Goal: Task Accomplishment & Management: Complete application form

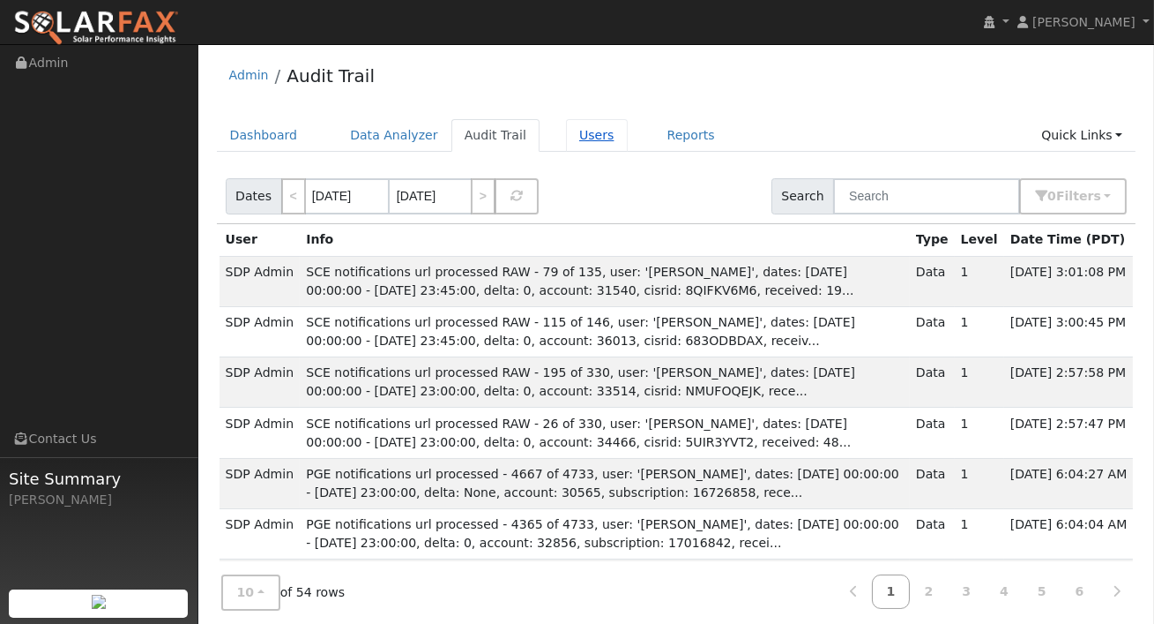
click at [590, 134] on link "Users" at bounding box center [597, 135] width 62 height 33
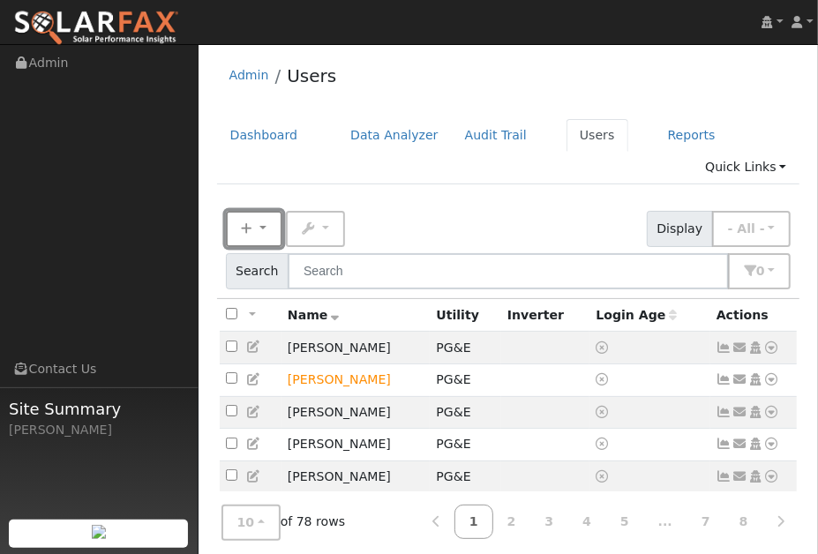
click at [250, 224] on icon "button" at bounding box center [247, 228] width 11 height 12
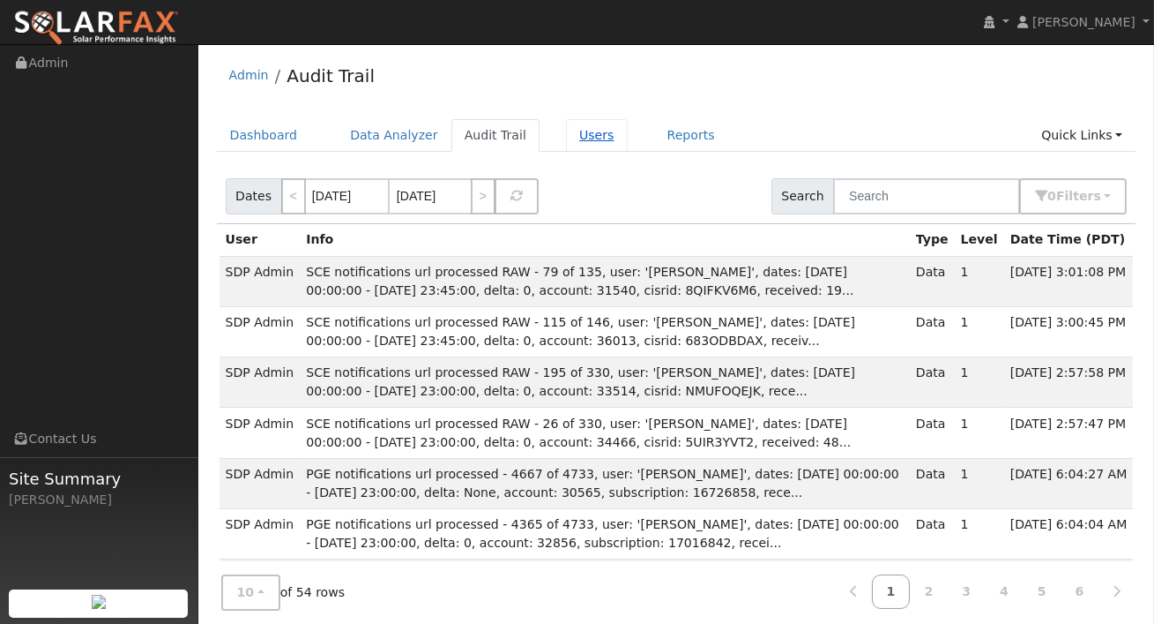
click at [571, 131] on link "Users" at bounding box center [597, 135] width 62 height 33
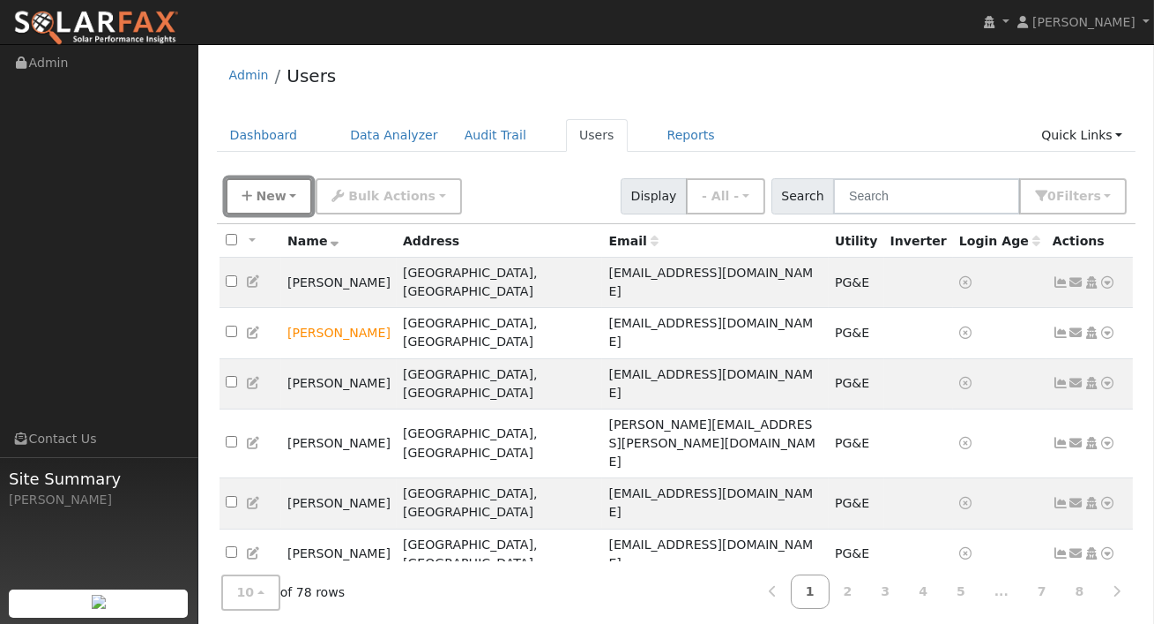
click at [271, 198] on span "New" at bounding box center [271, 196] width 30 height 14
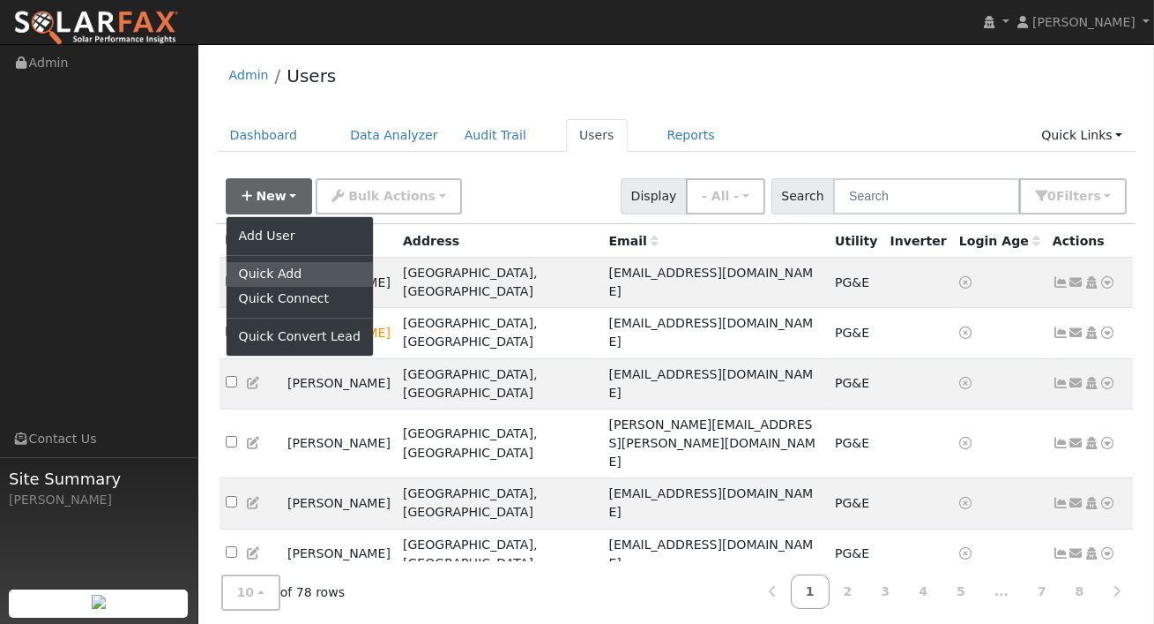
click at [284, 277] on link "Quick Add" at bounding box center [300, 274] width 146 height 25
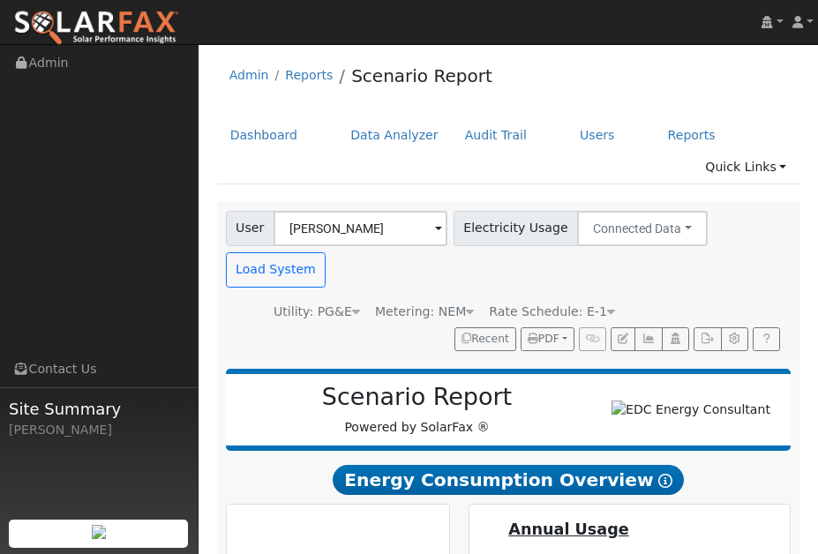
scroll to position [55, 0]
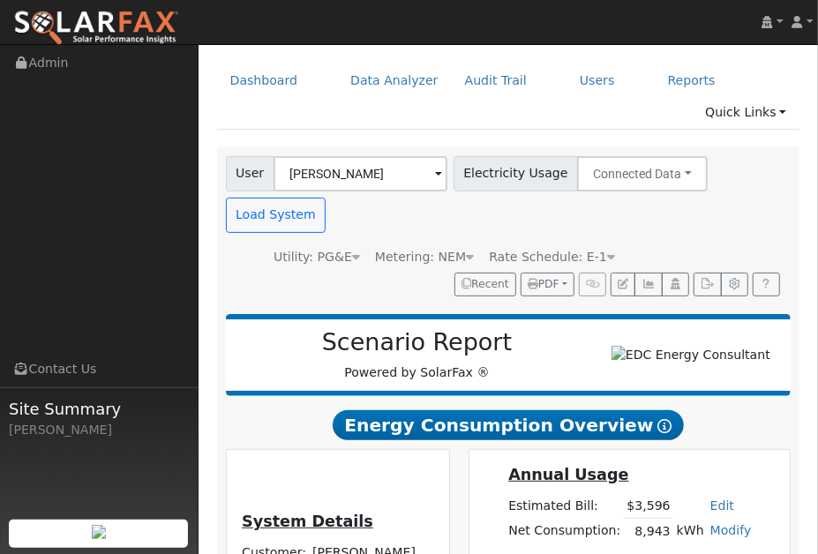
click at [134, 25] on img at bounding box center [96, 28] width 166 height 37
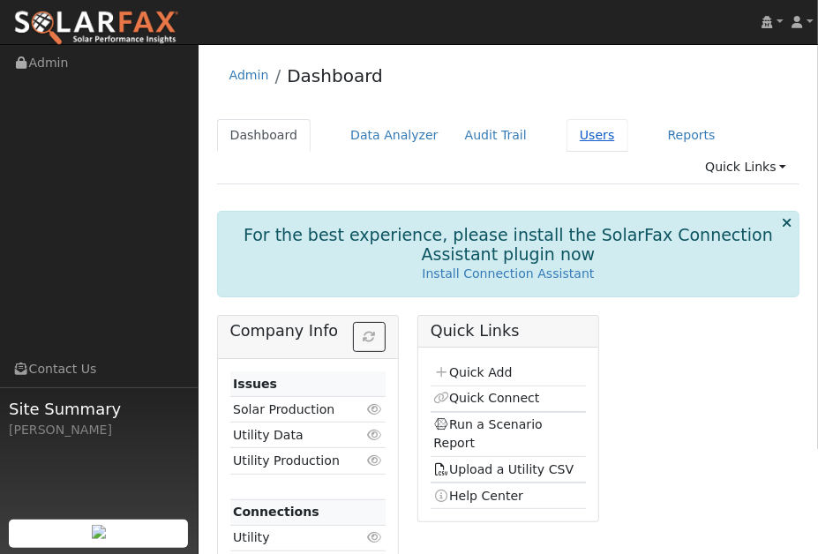
click at [579, 136] on link "Users" at bounding box center [597, 135] width 62 height 33
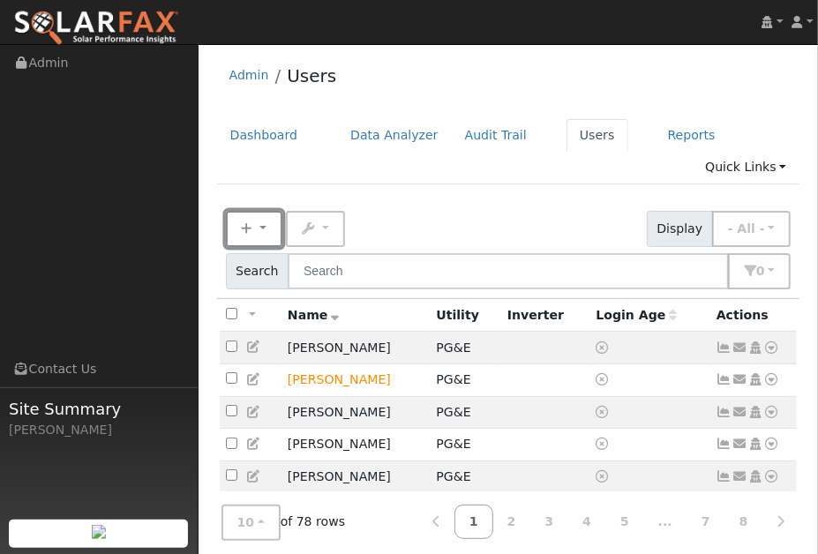
click at [257, 225] on button "New" at bounding box center [254, 229] width 56 height 36
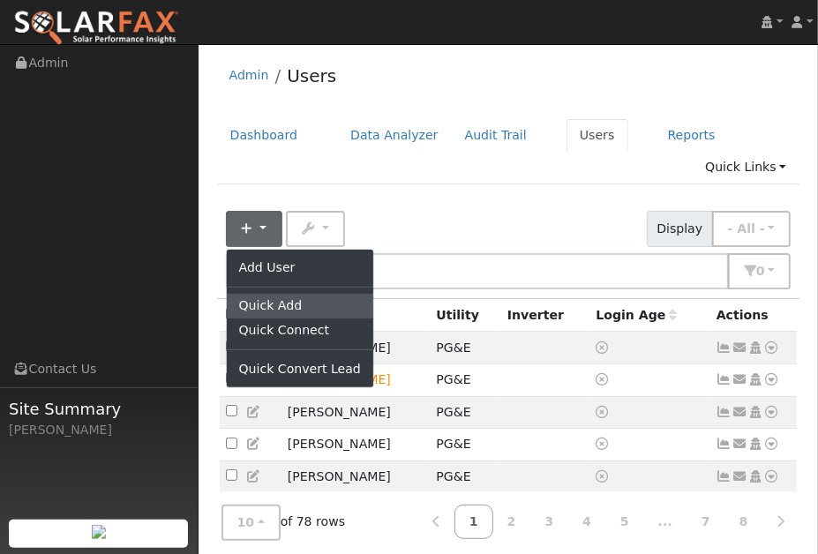
click at [272, 306] on link "Quick Add" at bounding box center [300, 306] width 146 height 25
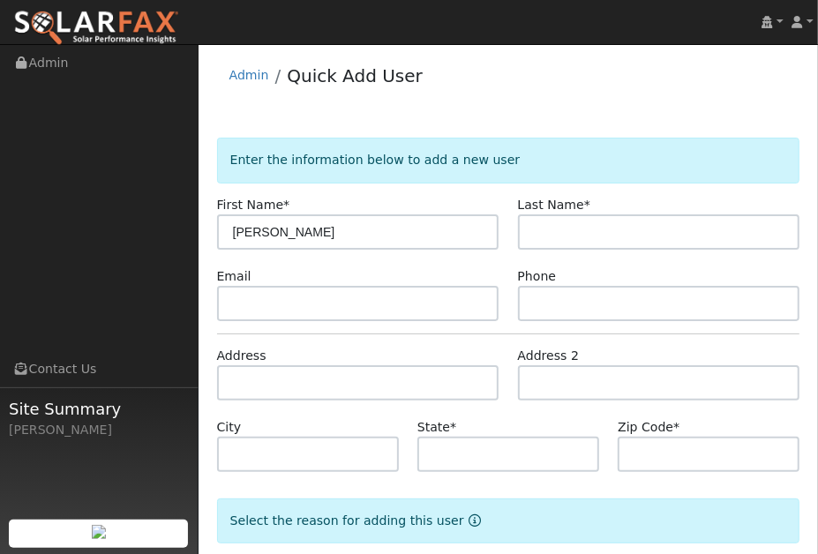
type input "[PERSON_NAME]"
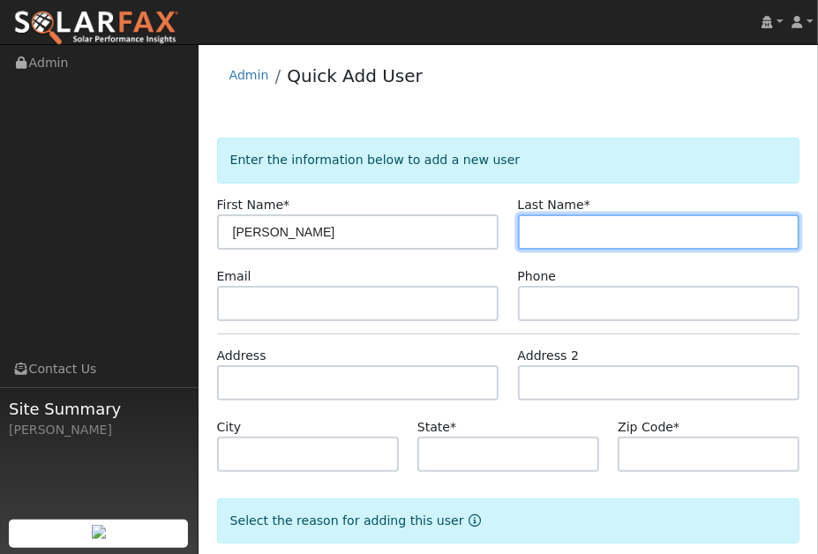
click at [549, 225] on input "text" at bounding box center [659, 231] width 282 height 35
type input "[PERSON_NAME]"
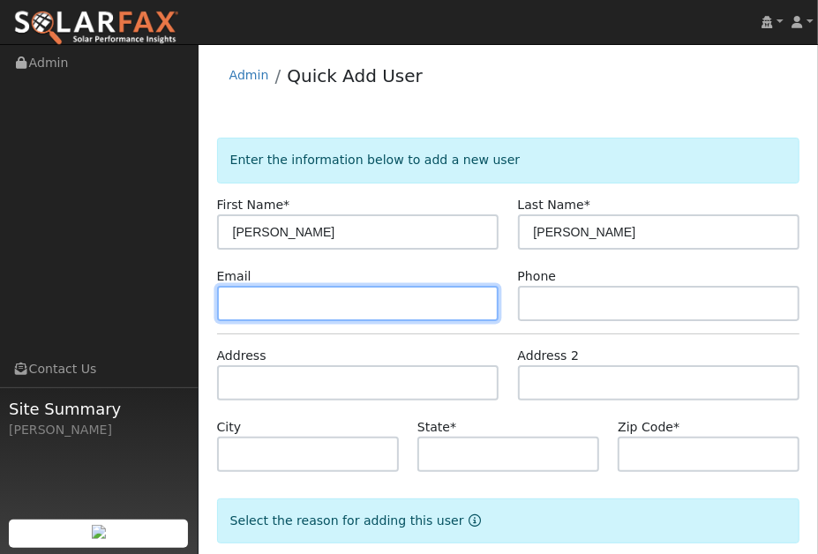
click at [394, 306] on input "text" at bounding box center [358, 303] width 282 height 35
paste input "[EMAIL_ADDRESS][DOMAIN_NAME]"
type input "[EMAIL_ADDRESS][DOMAIN_NAME]"
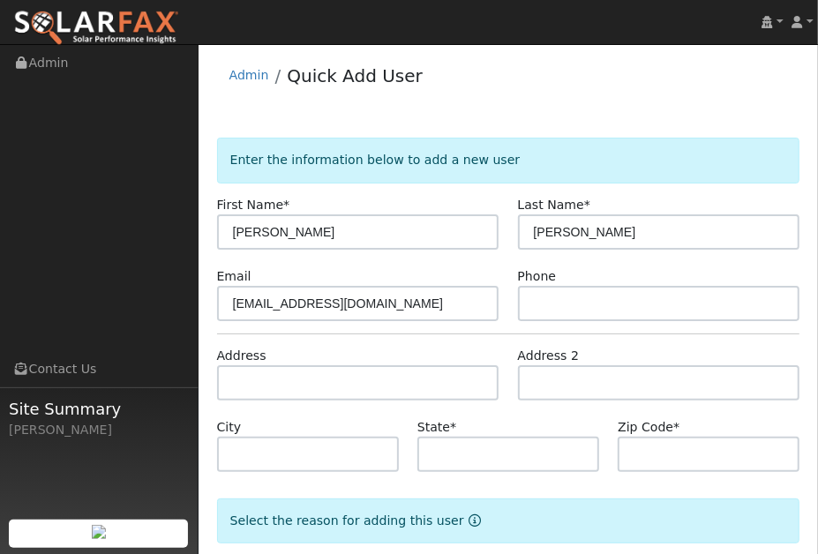
click at [554, 323] on form "Enter the information below to add a new user First Name * [PERSON_NAME] Last N…" at bounding box center [508, 389] width 583 height 502
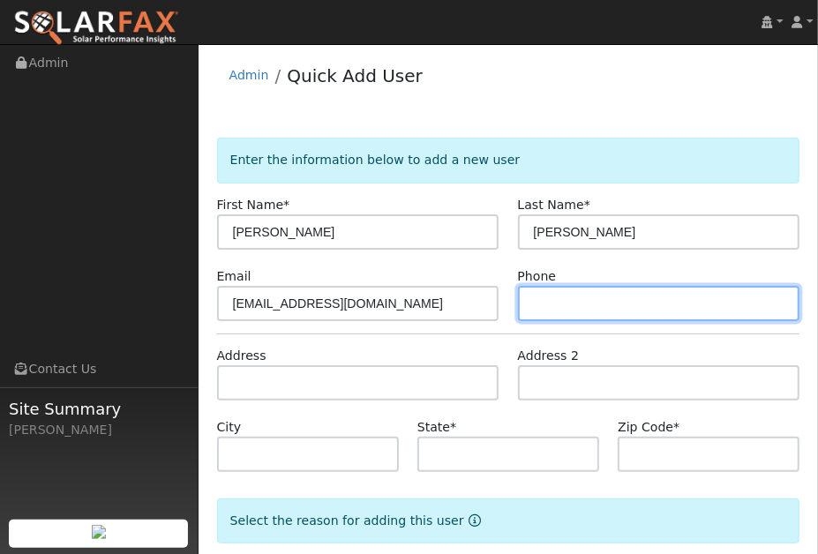
click at [561, 315] on input "text" at bounding box center [659, 303] width 282 height 35
paste input "9515810013"
type input "9515810013"
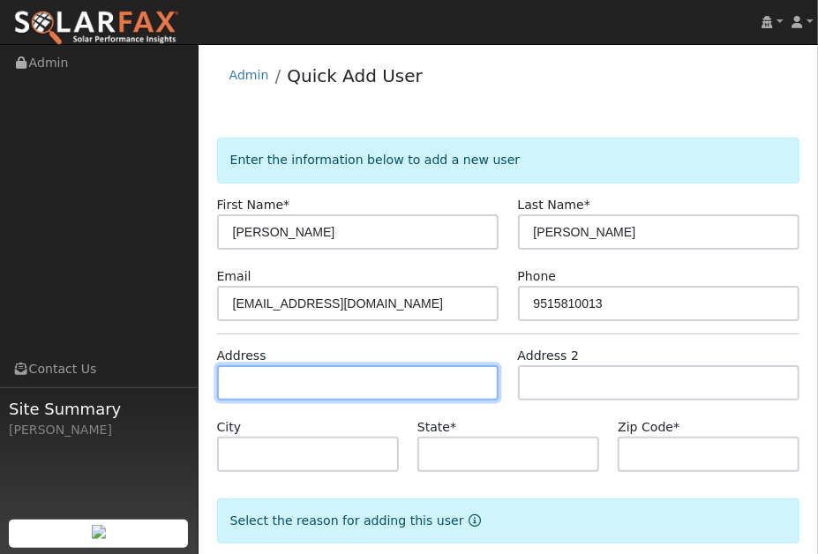
click at [317, 378] on input "text" at bounding box center [358, 382] width 282 height 35
paste input "794"
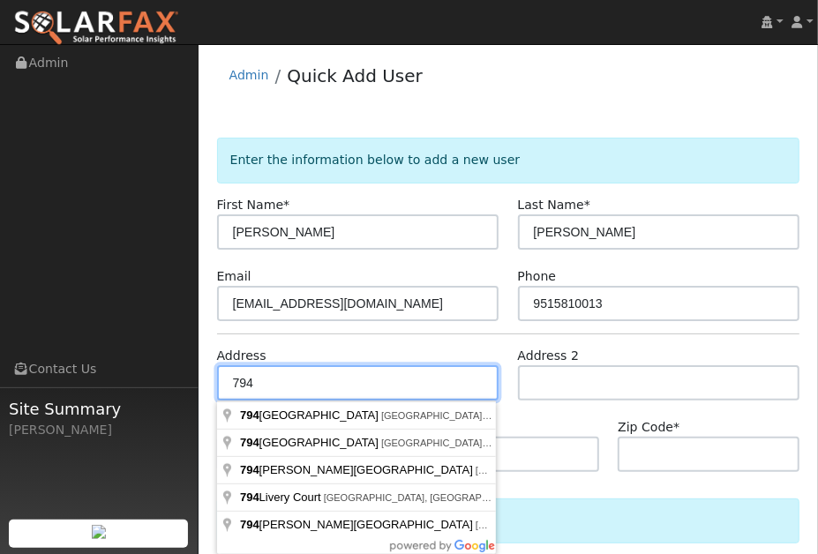
paste input "[GEOGRAPHIC_DATA]"
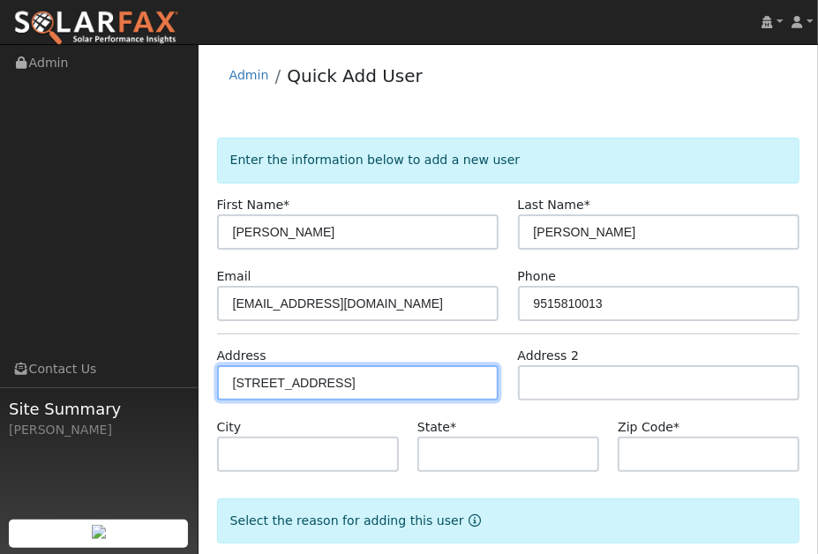
type input "[GEOGRAPHIC_DATA]"
type input "[PERSON_NAME] Hot Springs"
type input "CA"
type input "95476"
click at [430, 385] on input "[GEOGRAPHIC_DATA]" at bounding box center [358, 382] width 282 height 35
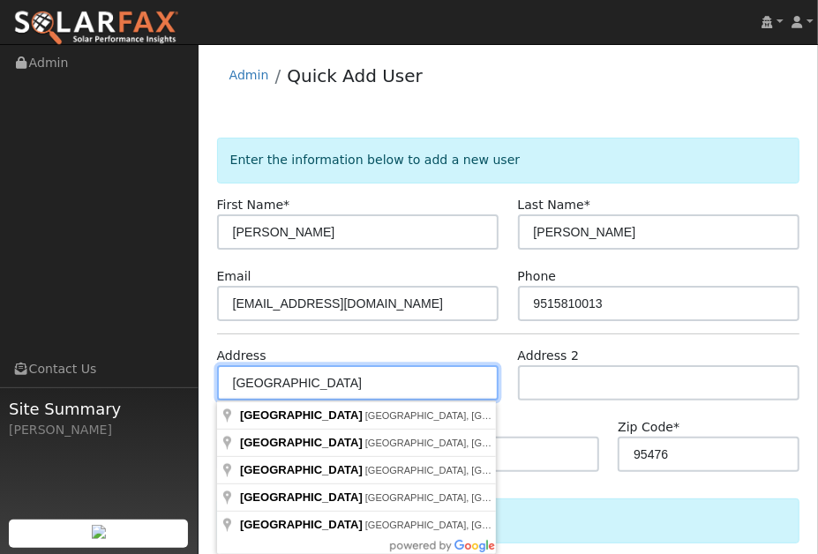
click at [416, 375] on input "[GEOGRAPHIC_DATA]" at bounding box center [358, 382] width 282 height 35
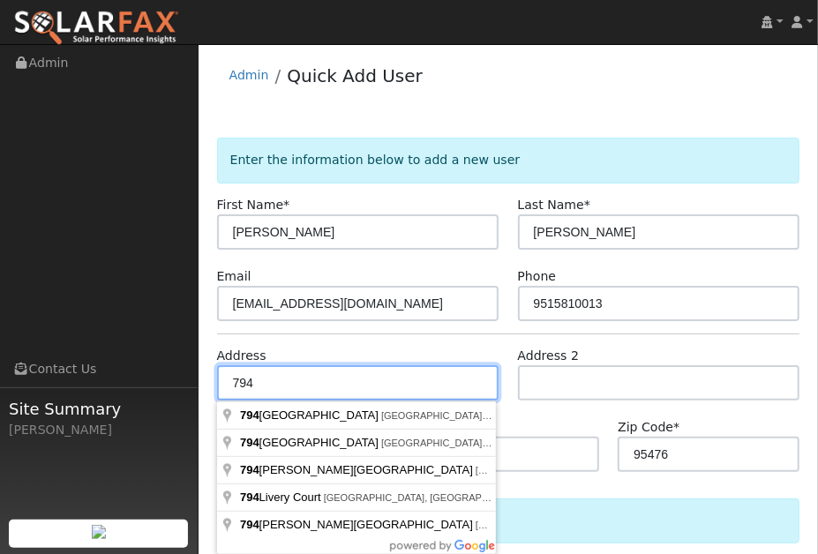
click at [334, 384] on input "794" at bounding box center [358, 382] width 282 height 35
paste input "[STREET_ADDRESS][PERSON_NAME]"
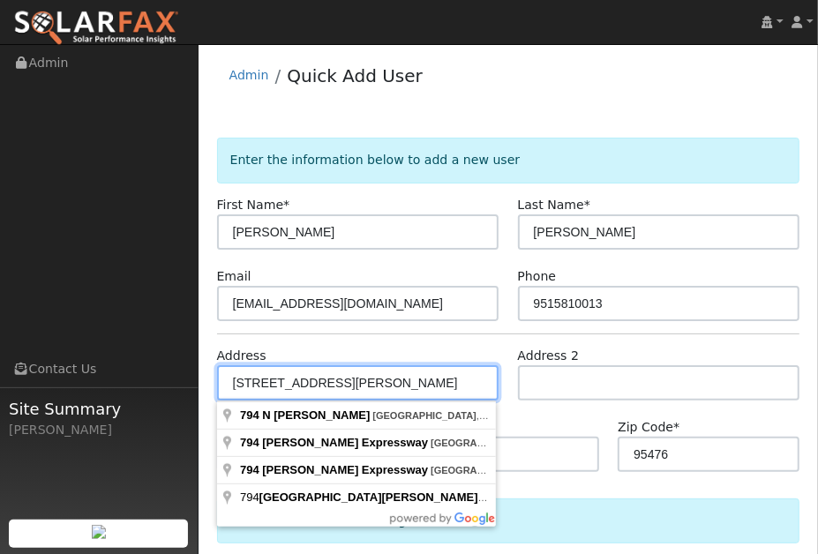
type input "[STREET_ADDRESS][PERSON_NAME]"
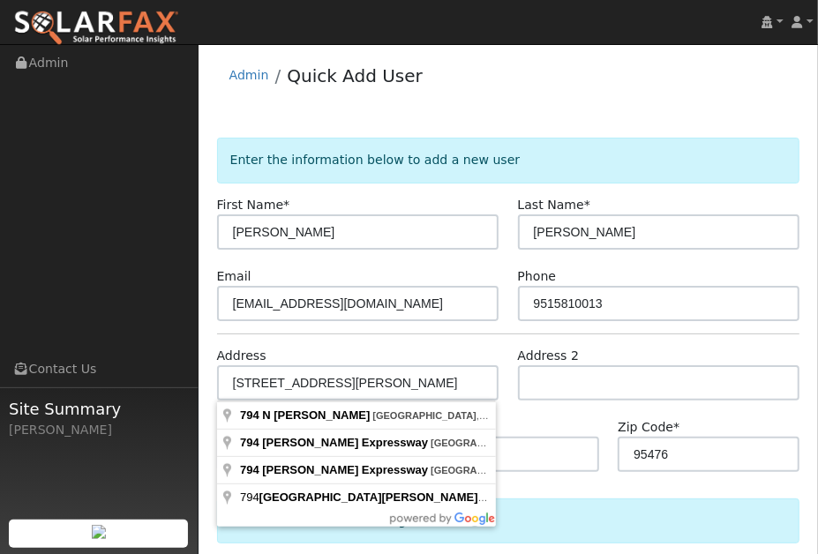
click at [492, 353] on div "Address [STREET_ADDRESS][PERSON_NAME]" at bounding box center [357, 374] width 301 height 54
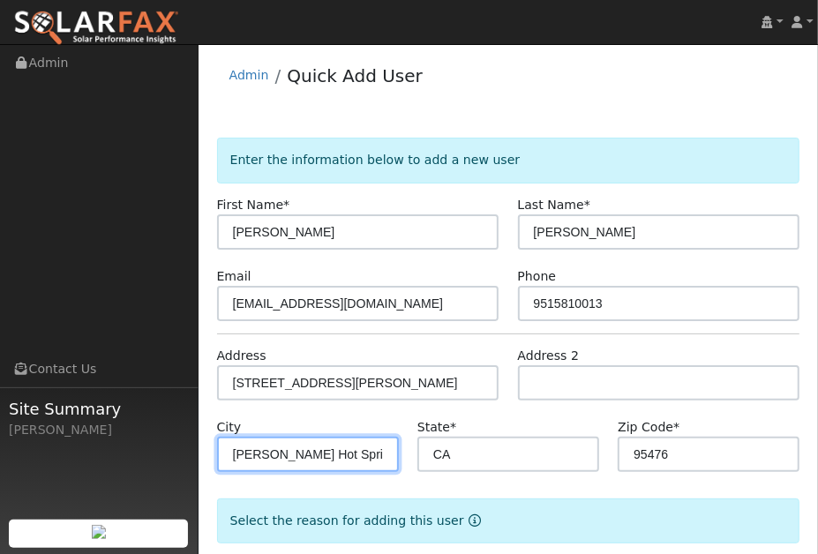
click at [356, 444] on input "[PERSON_NAME] Hot Springs" at bounding box center [308, 454] width 182 height 35
click at [359, 451] on input "[PERSON_NAME] Hot Springs" at bounding box center [308, 454] width 182 height 35
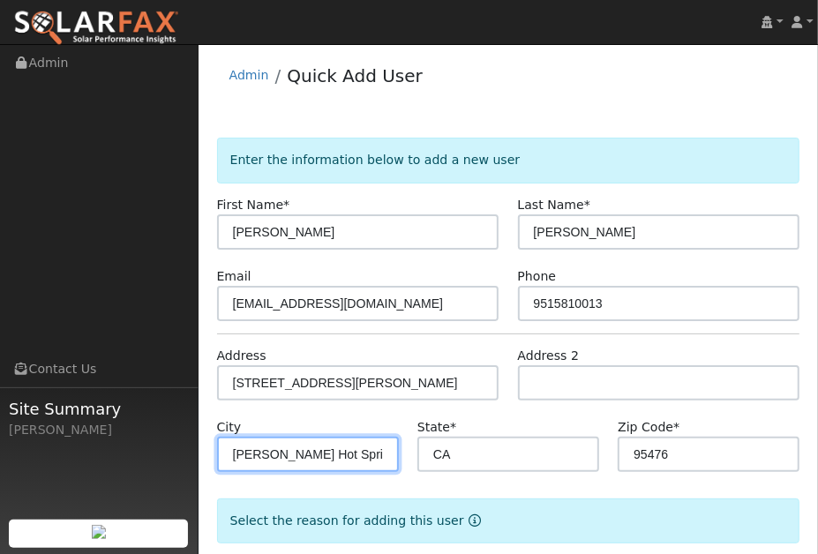
click at [359, 451] on input "[PERSON_NAME] Hot Springs" at bounding box center [308, 454] width 182 height 35
type input "San Jacinot"
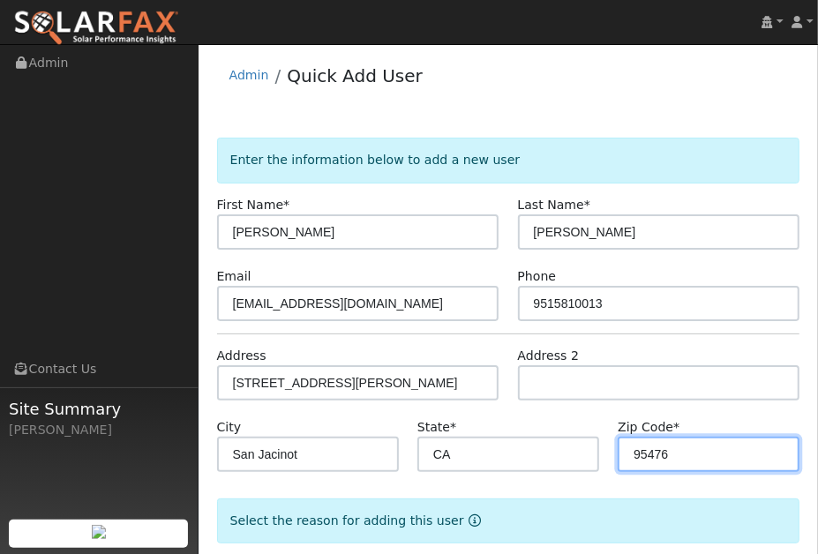
click at [720, 468] on input "95476" at bounding box center [708, 454] width 182 height 35
type input "92583"
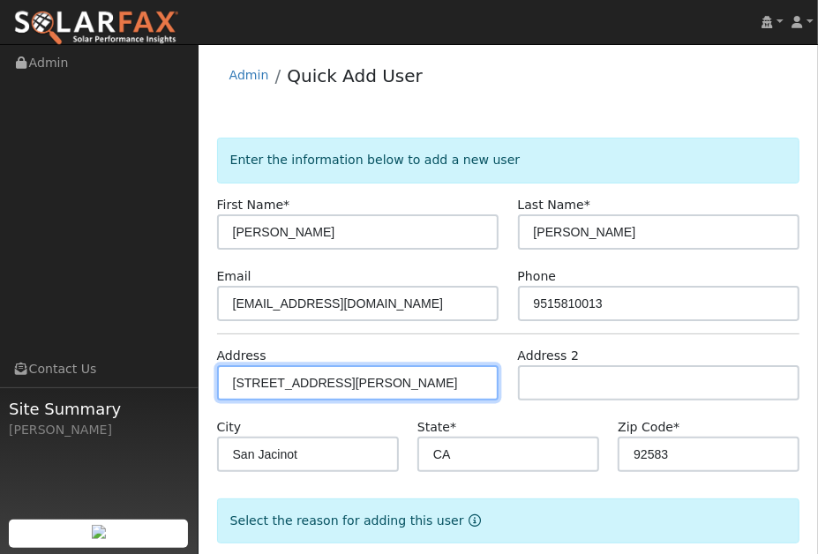
click at [490, 387] on input "[STREET_ADDRESS][PERSON_NAME]" at bounding box center [358, 382] width 282 height 35
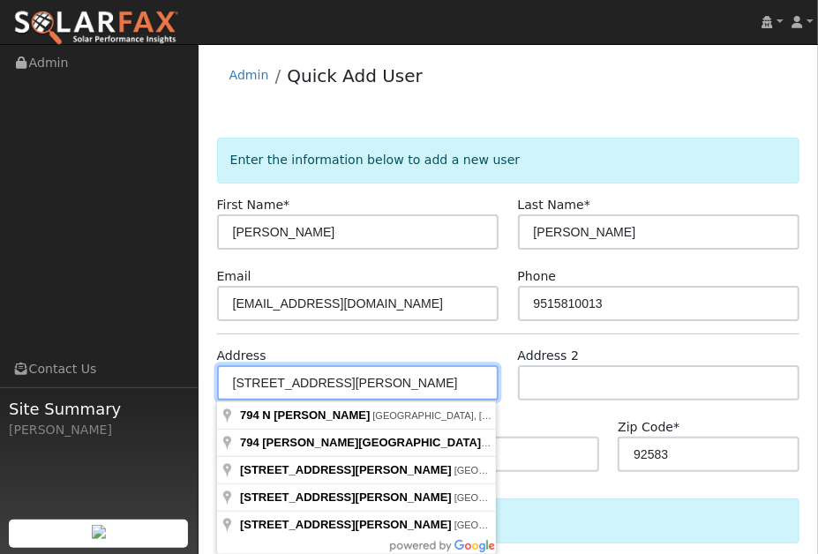
type input "[STREET_ADDRESS][PERSON_NAME]"
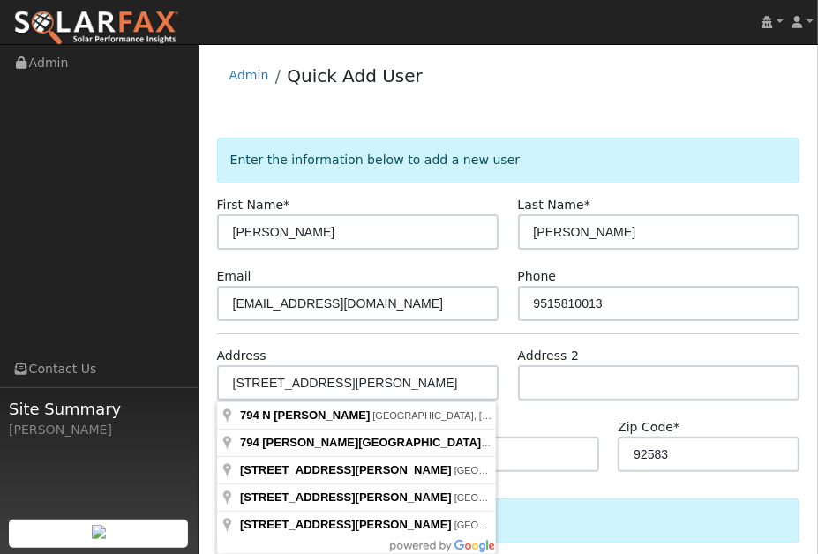
click at [581, 337] on form "Enter the information below to add a new user First Name * [PERSON_NAME] Last N…" at bounding box center [508, 389] width 583 height 502
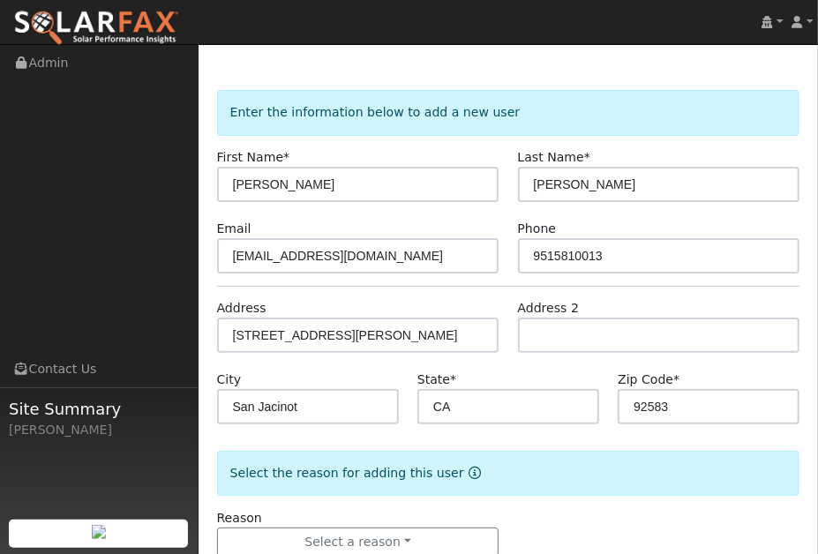
scroll to position [93, 0]
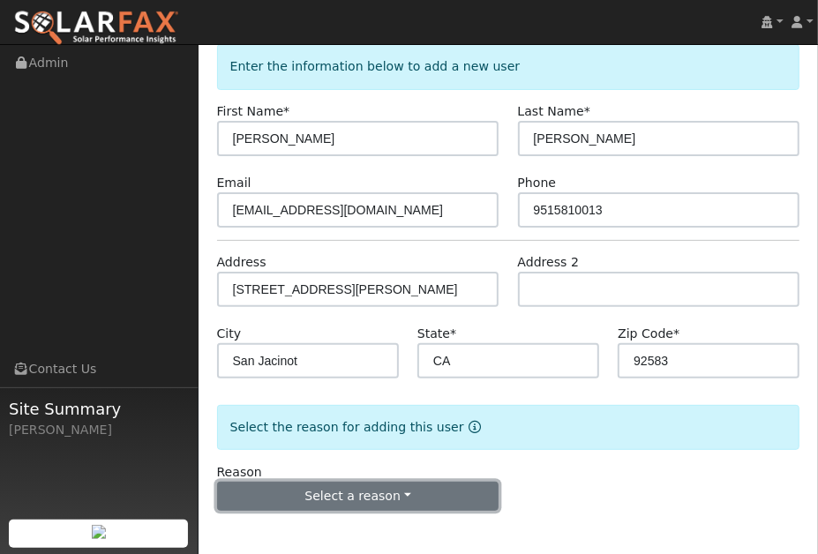
click at [385, 492] on button "Select a reason" at bounding box center [358, 497] width 282 height 30
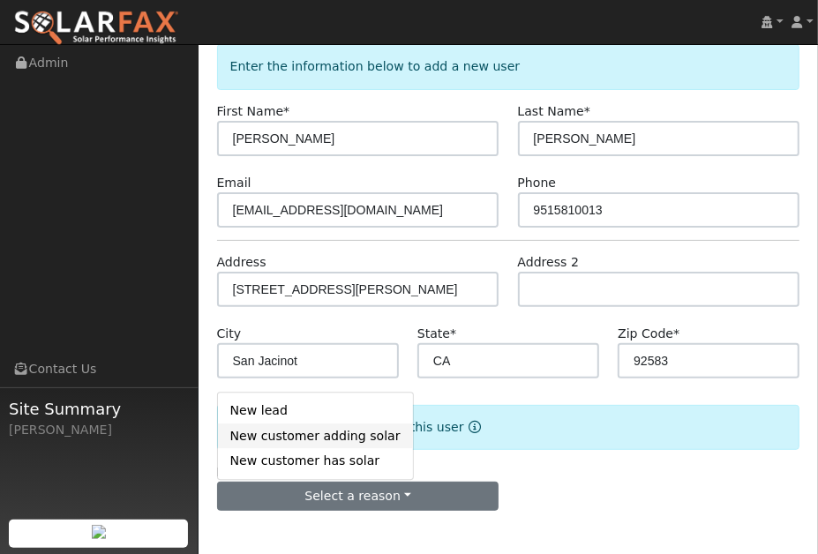
click at [342, 442] on link "New customer adding solar" at bounding box center [315, 435] width 195 height 25
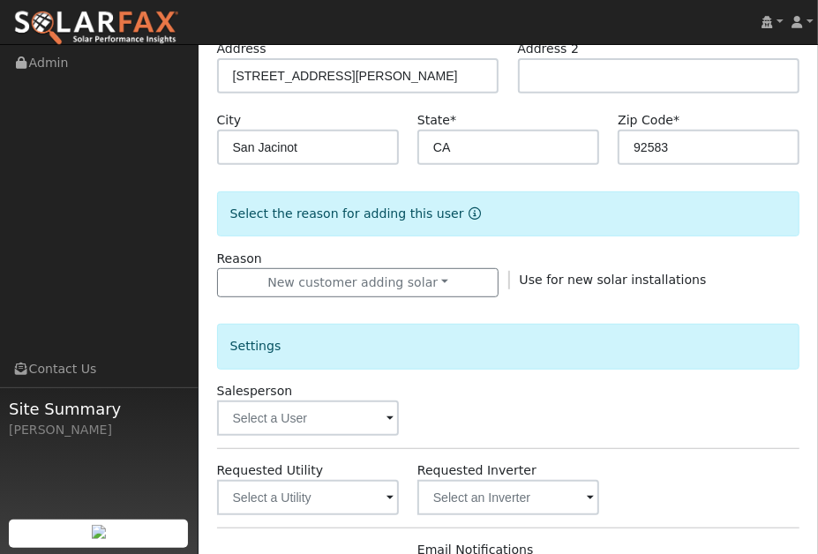
scroll to position [460, 0]
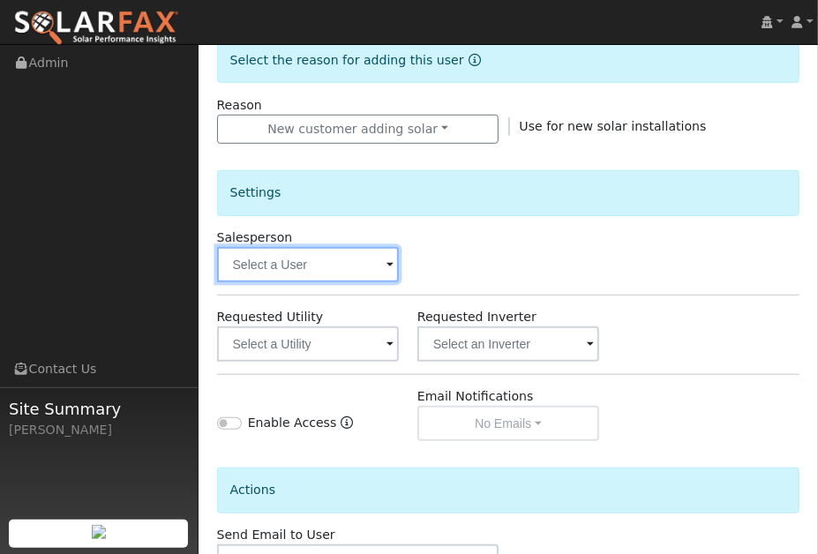
click at [364, 270] on input "text" at bounding box center [308, 264] width 182 height 35
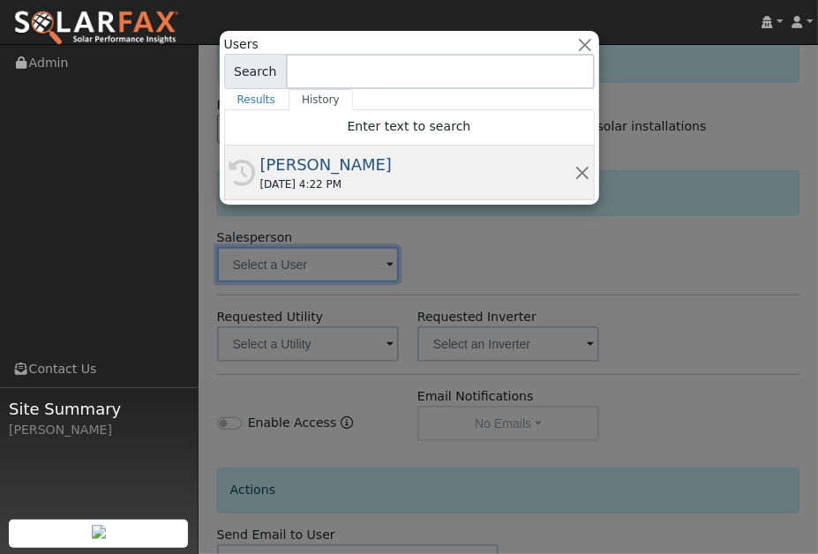
click at [322, 169] on div "[PERSON_NAME]" at bounding box center [417, 165] width 314 height 24
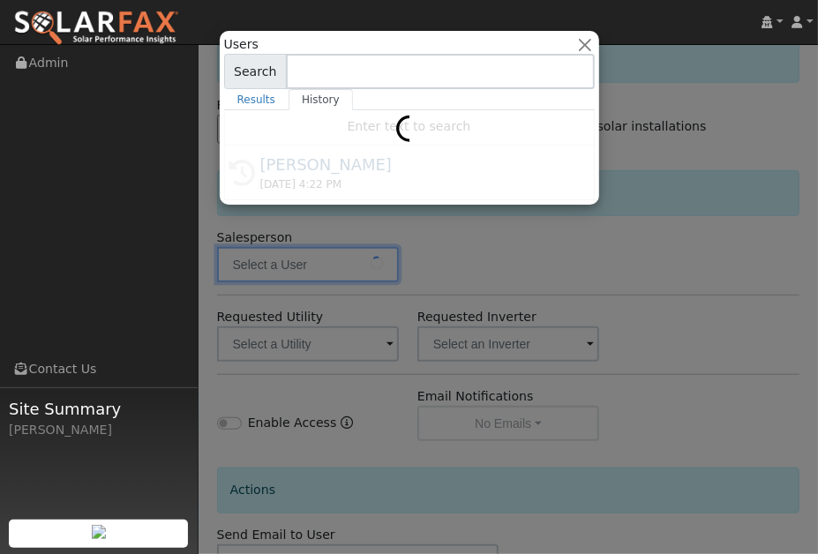
type input "[PERSON_NAME]"
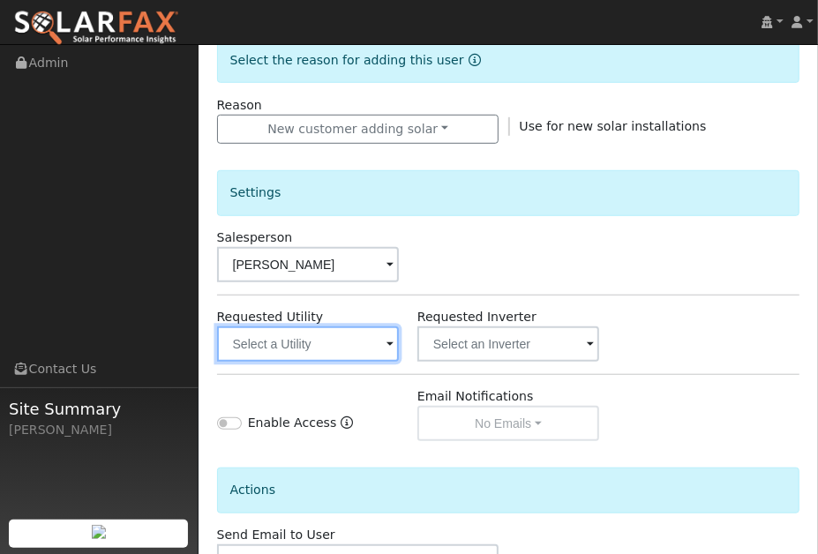
click at [361, 354] on input "text" at bounding box center [308, 343] width 182 height 35
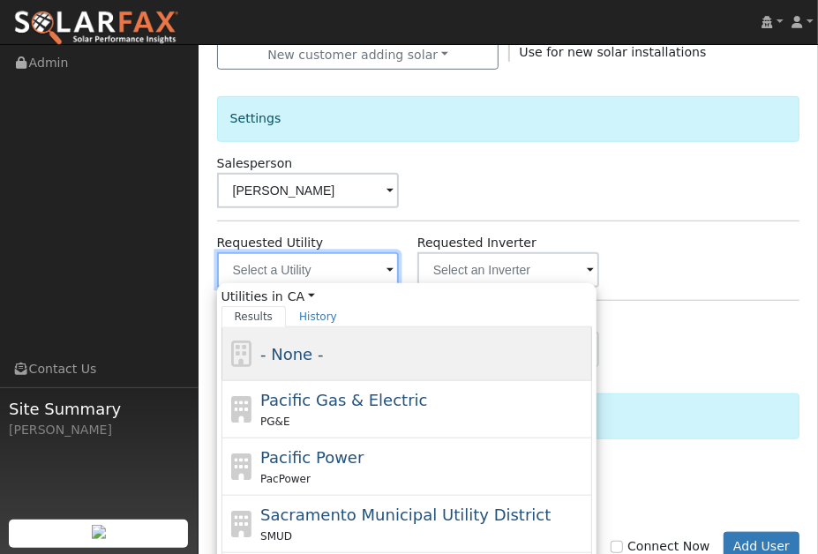
scroll to position [541, 0]
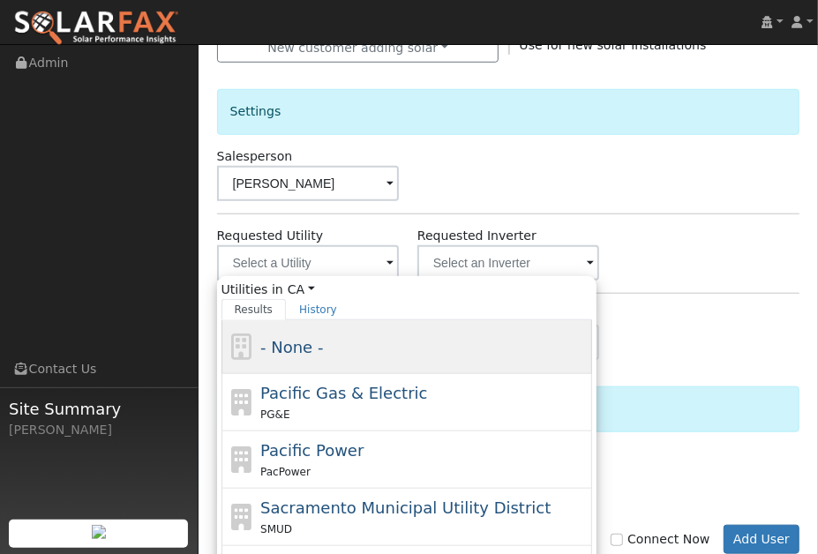
click at [338, 412] on div "PG&E" at bounding box center [423, 414] width 327 height 19
type input "Pacific Gas & Electric"
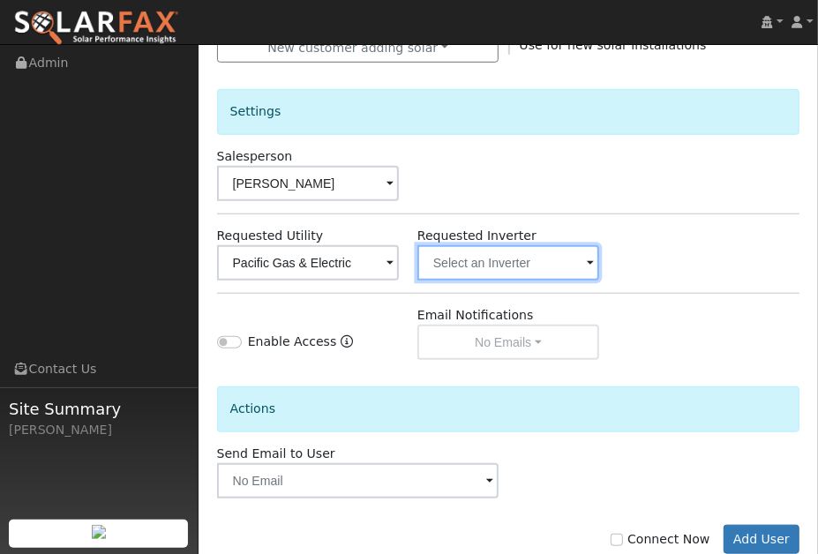
click at [542, 262] on input "text" at bounding box center [508, 262] width 182 height 35
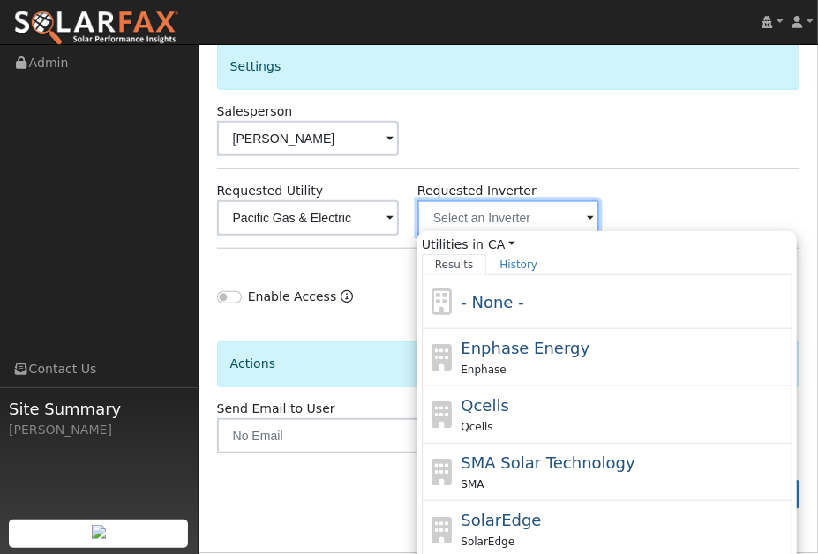
scroll to position [616, 0]
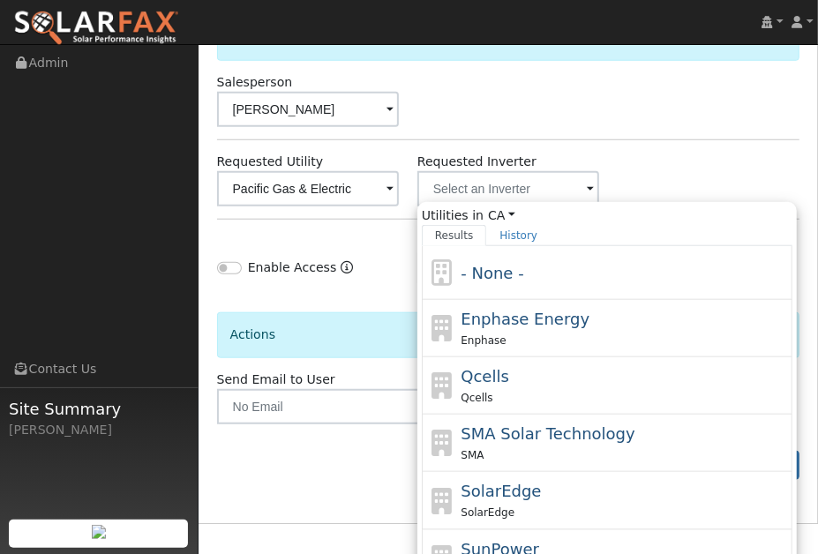
click at [654, 166] on div "Requested Utility Pacific Gas & Electric Requested Inverter Utilities in [GEOGR…" at bounding box center [507, 180] width 601 height 54
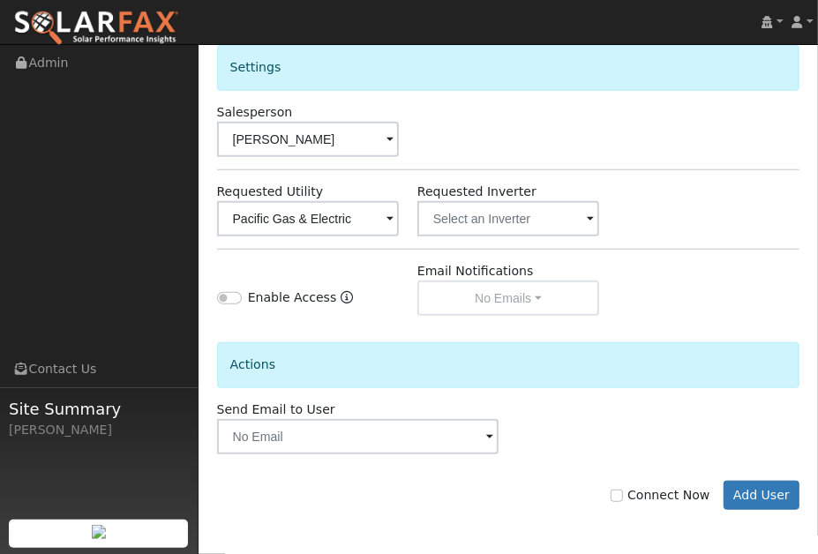
scroll to position [585, 0]
click at [742, 507] on button "Add User" at bounding box center [761, 497] width 77 height 30
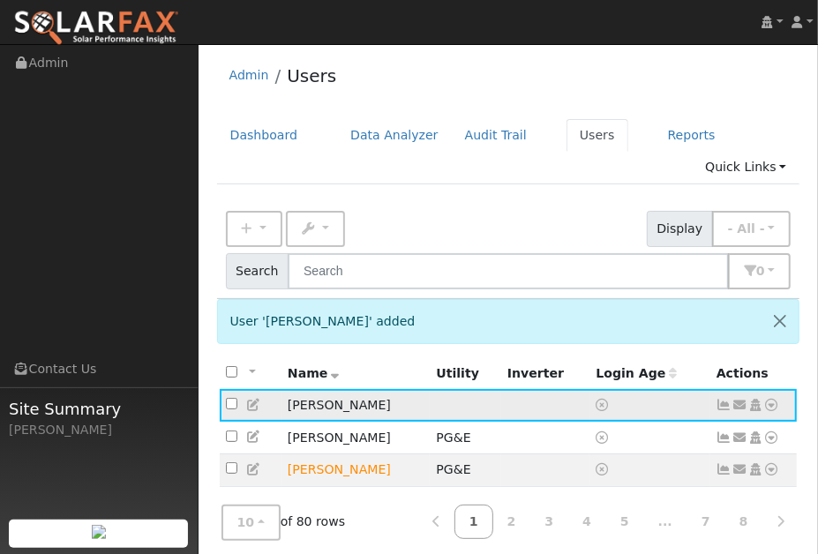
click at [773, 406] on icon at bounding box center [772, 405] width 16 height 12
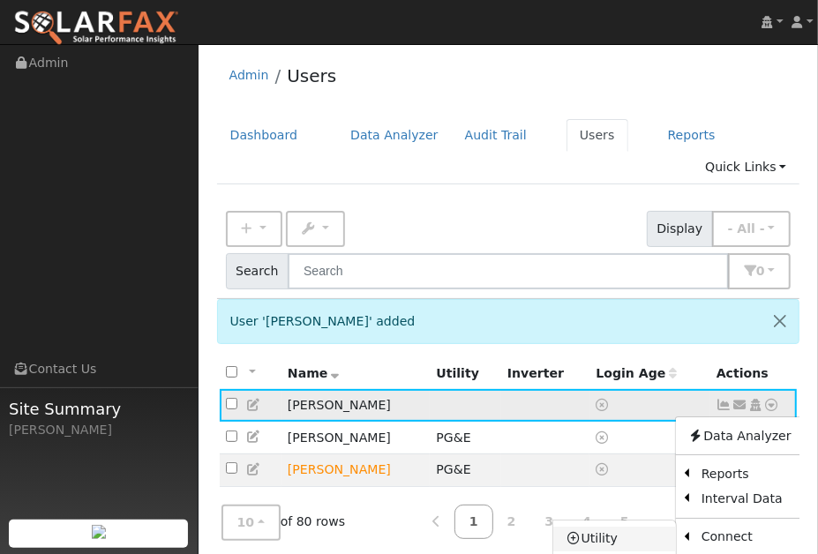
click at [631, 538] on link "Utility" at bounding box center [614, 539] width 123 height 25
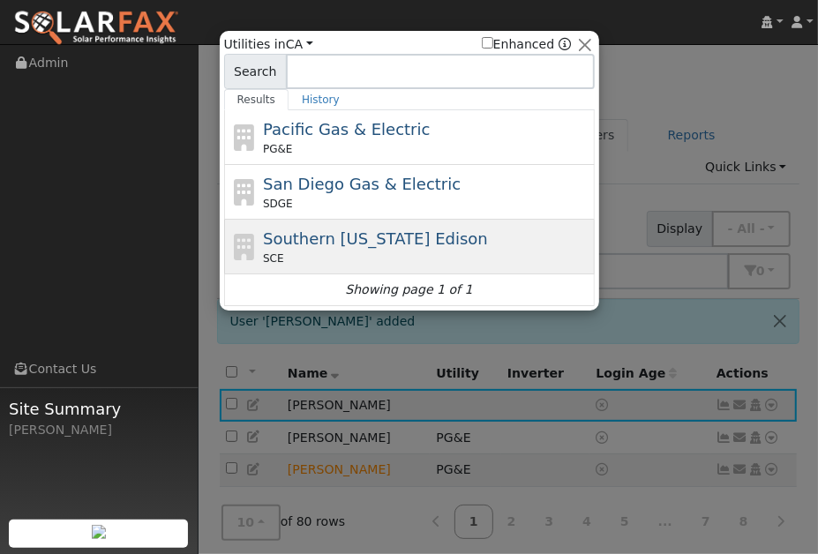
click at [400, 236] on span "Southern California Edison" at bounding box center [375, 238] width 225 height 19
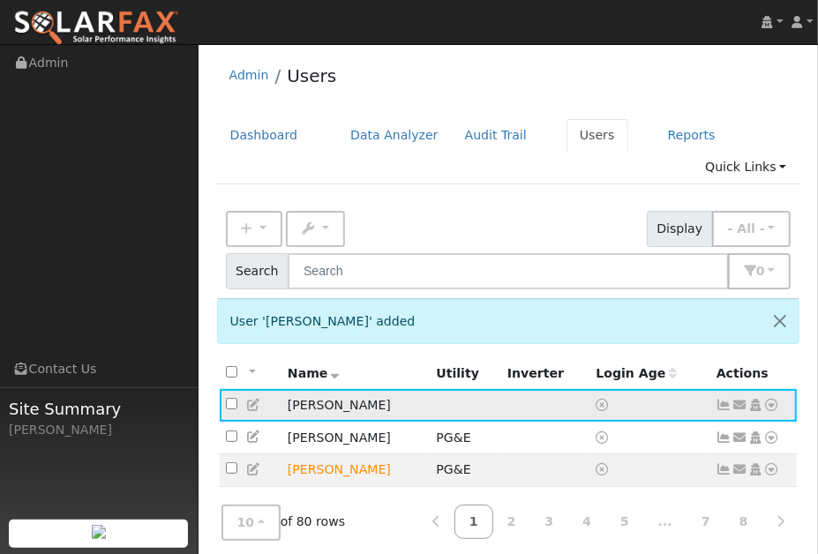
click at [741, 405] on icon at bounding box center [740, 405] width 16 height 12
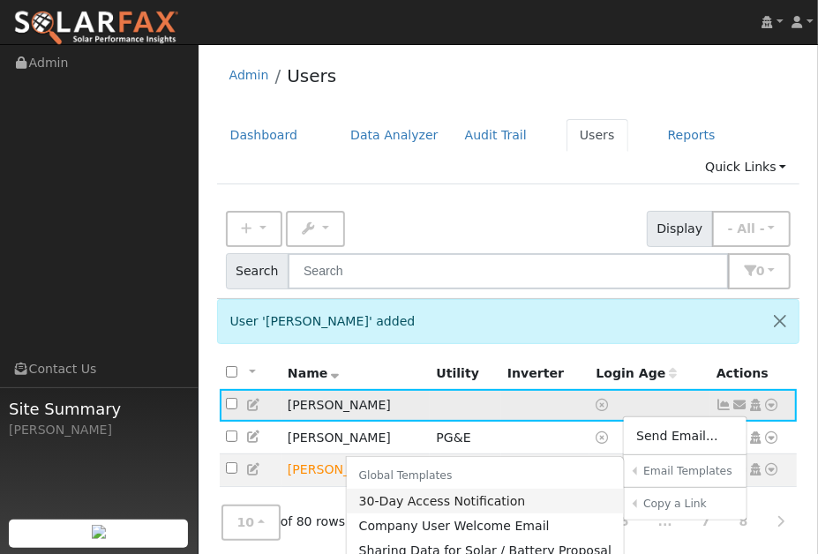
click at [513, 503] on link "30-Day Access Notification" at bounding box center [486, 501] width 278 height 25
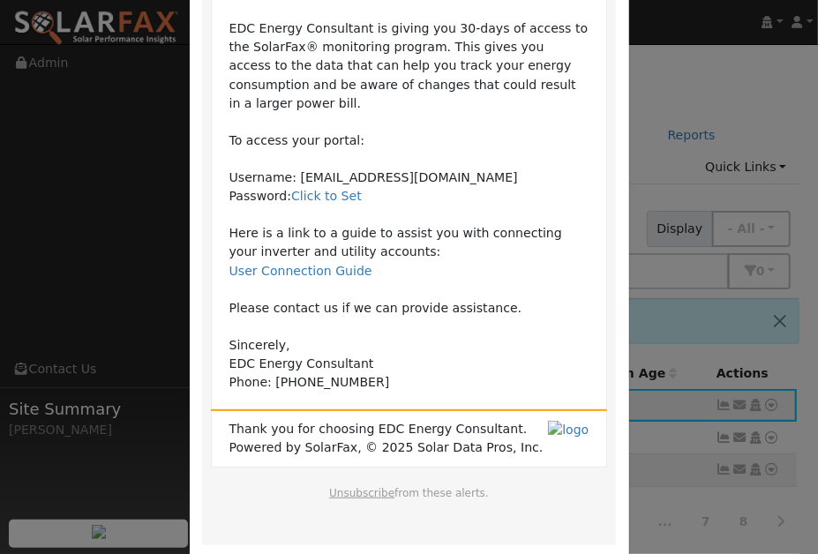
scroll to position [251, 0]
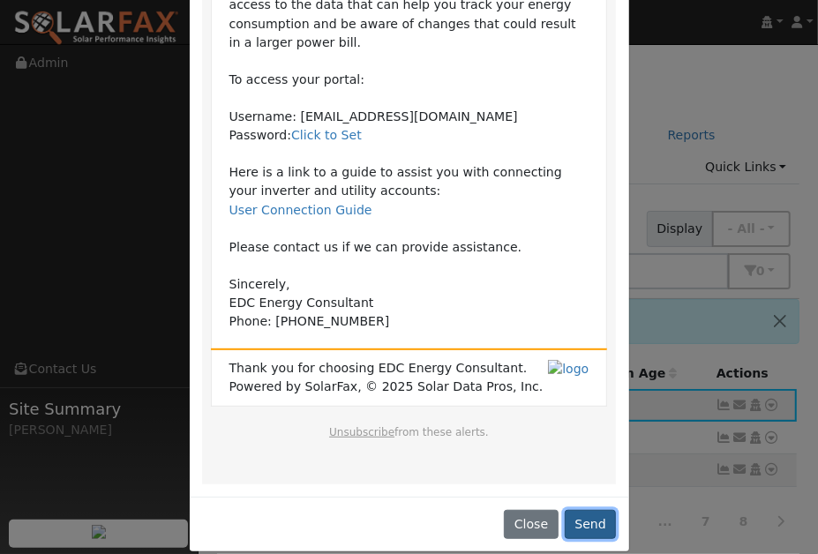
click at [590, 510] on button "Send" at bounding box center [590, 525] width 52 height 30
